Goal: Task Accomplishment & Management: Manage account settings

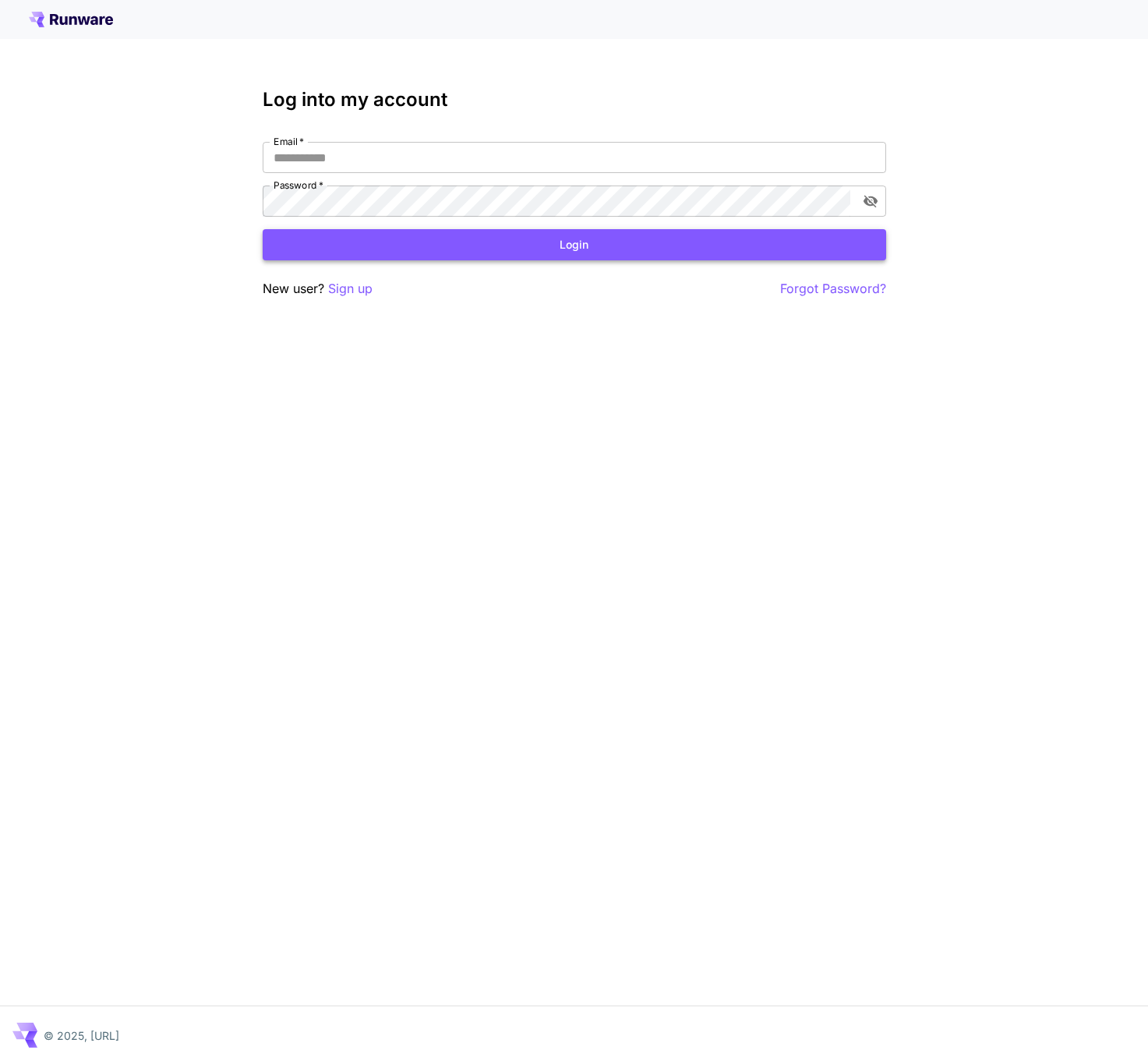
type input "**********"
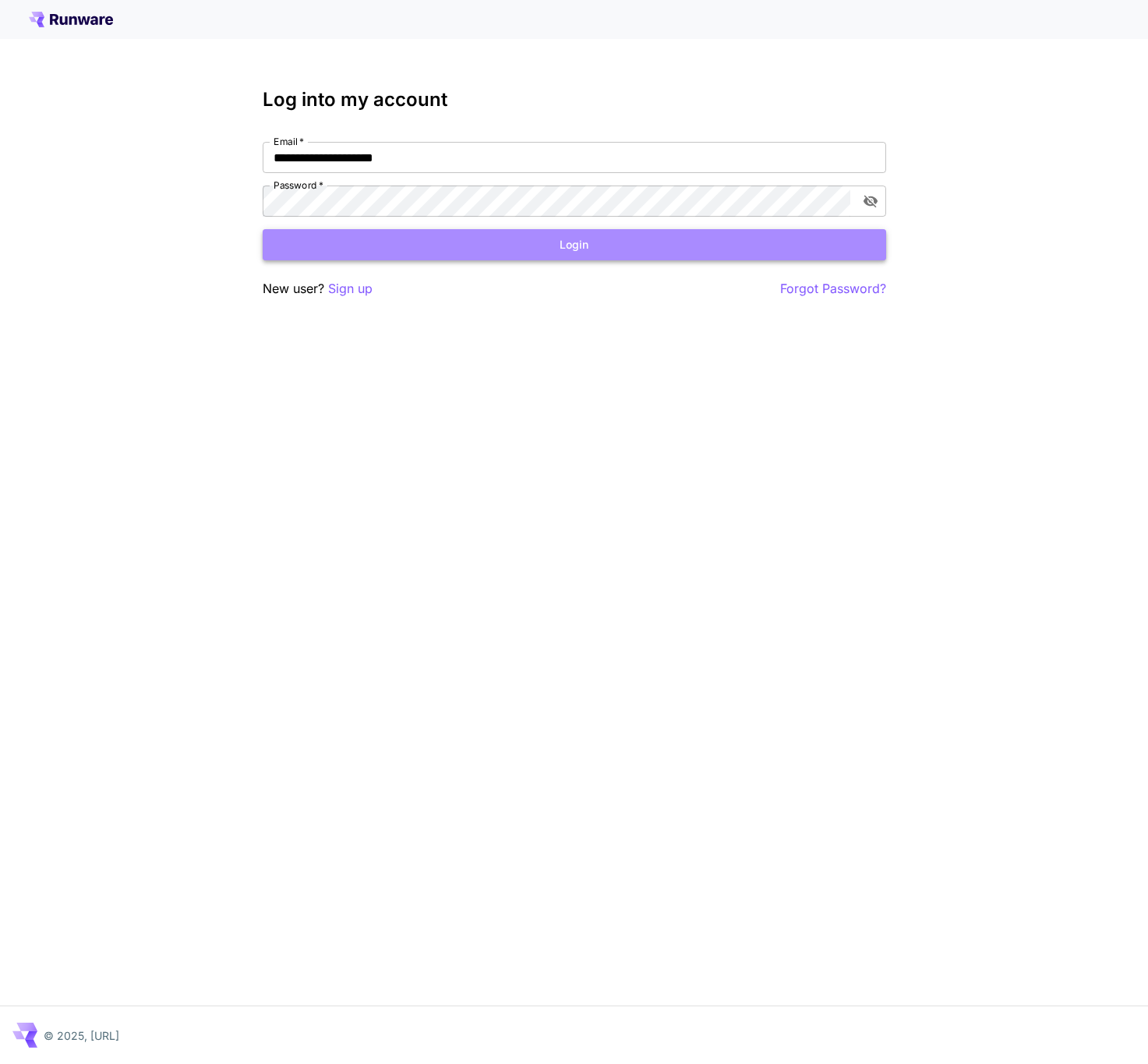
click at [553, 248] on button "Login" at bounding box center [574, 244] width 623 height 32
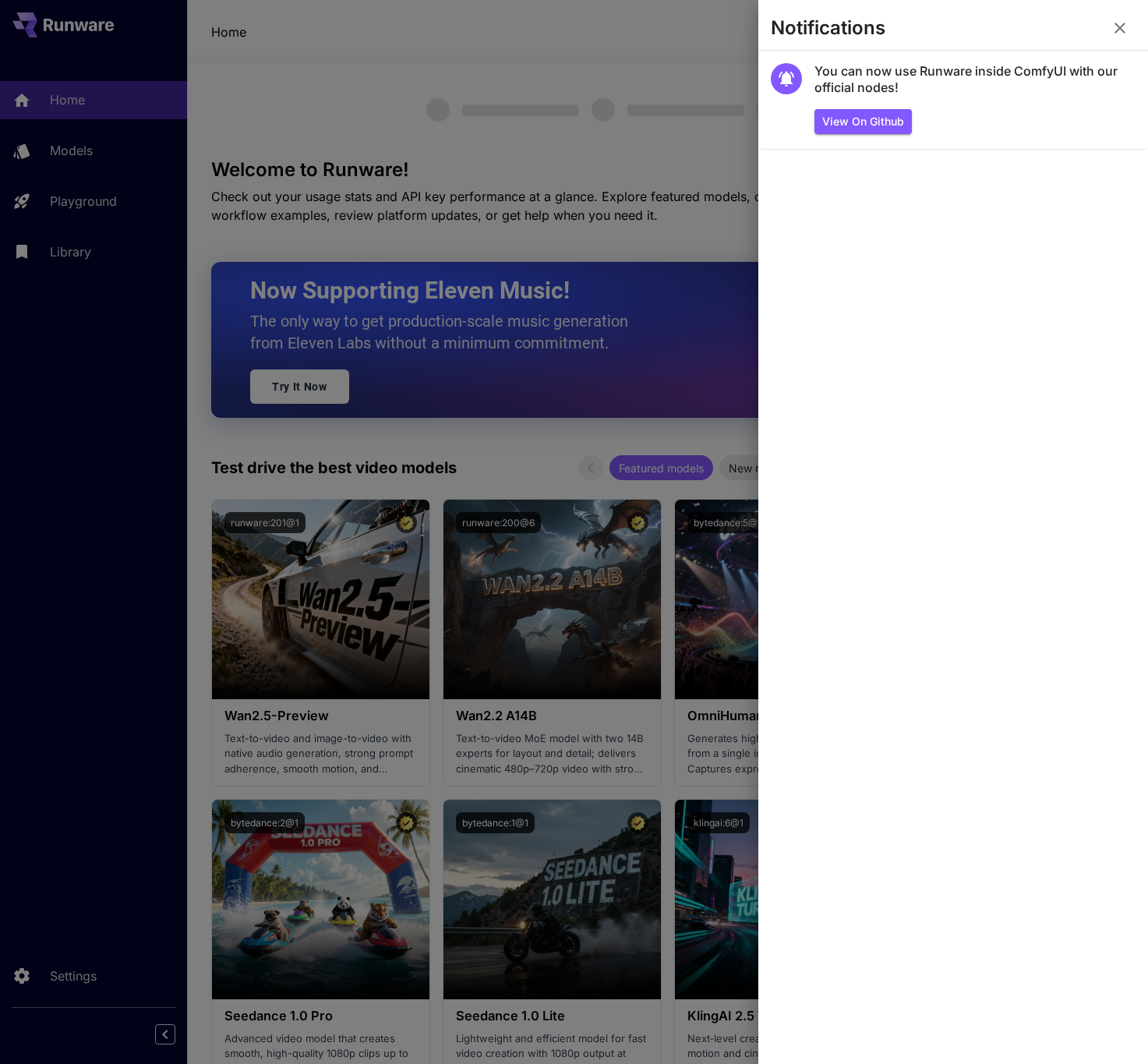
click at [596, 174] on div at bounding box center [574, 532] width 1148 height 1064
